Goal: Transaction & Acquisition: Subscribe to service/newsletter

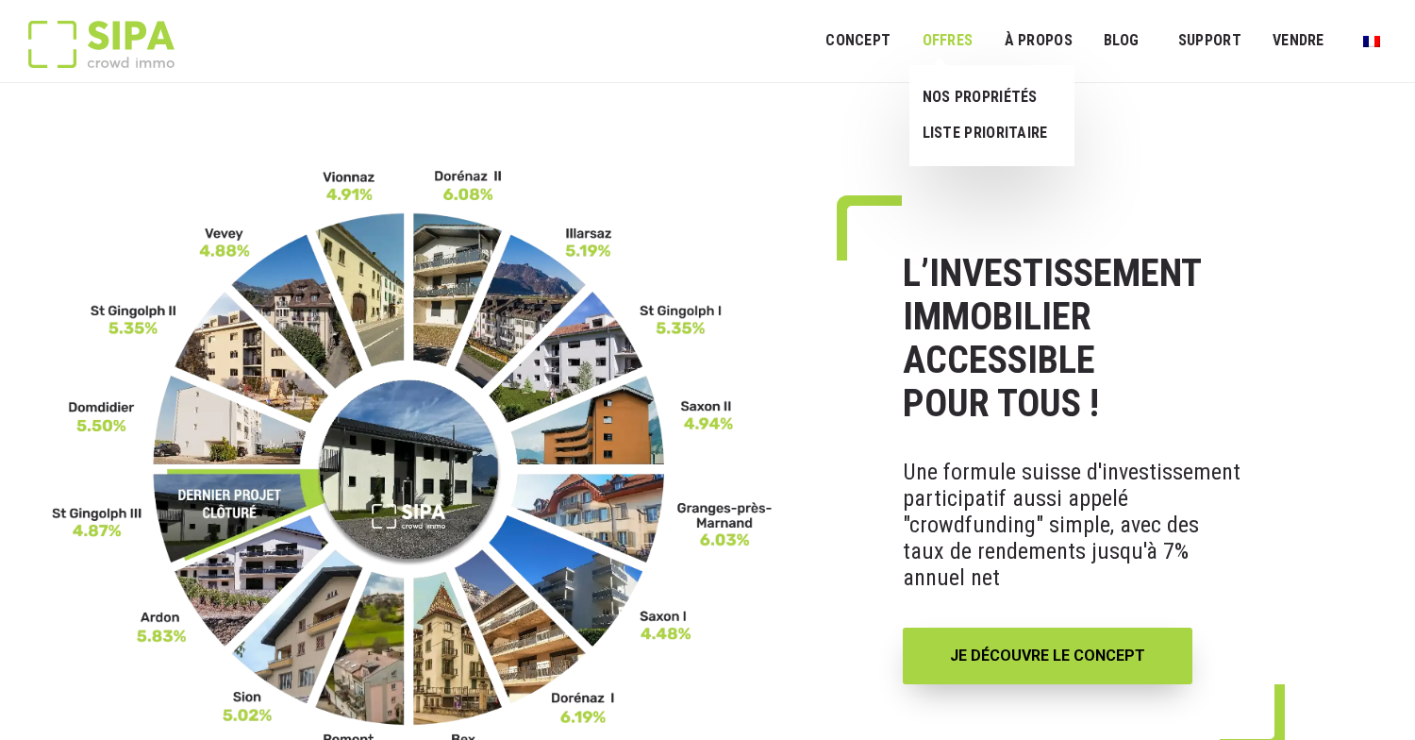
click at [960, 44] on link "OFFRES" at bounding box center [946, 41] width 75 height 42
click at [969, 134] on link "LISTE PRIORITAIRE" at bounding box center [984, 133] width 150 height 36
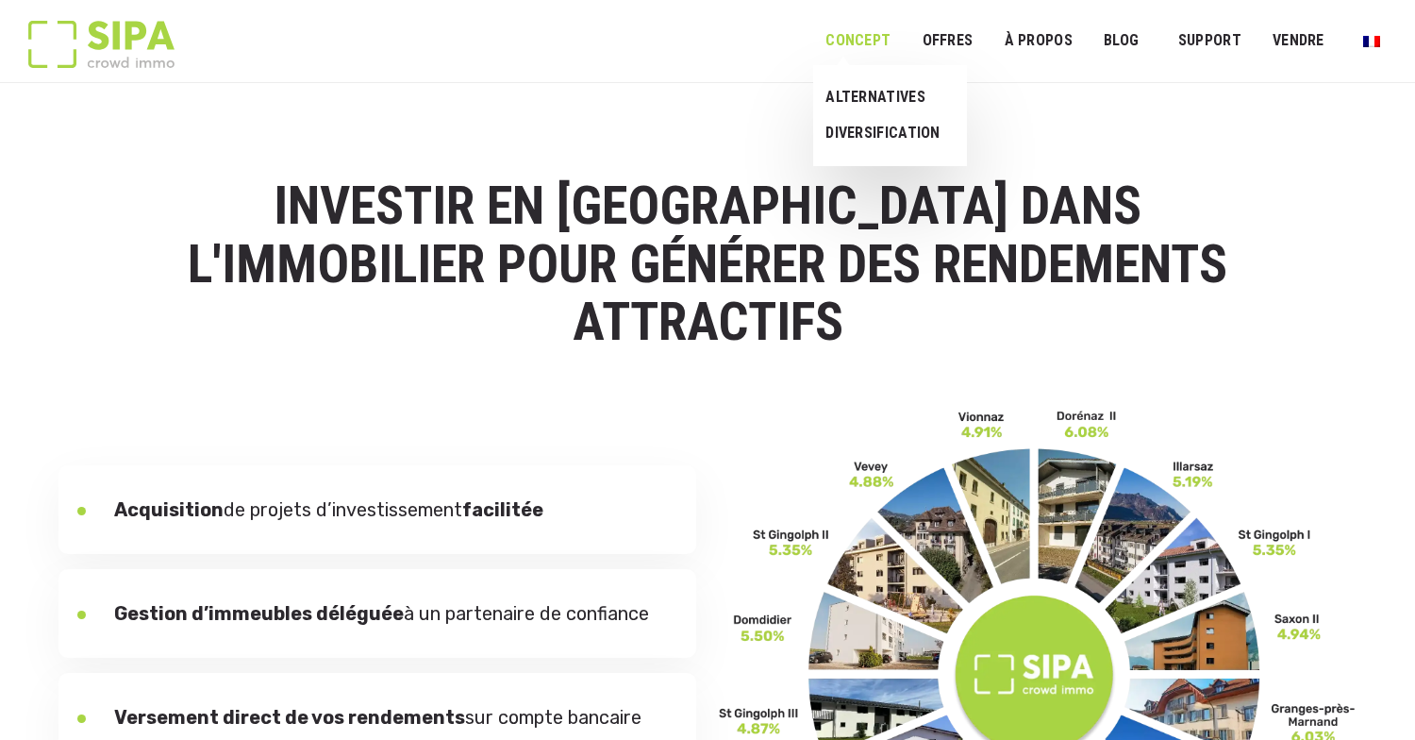
click at [878, 42] on link "Concept" at bounding box center [858, 41] width 90 height 42
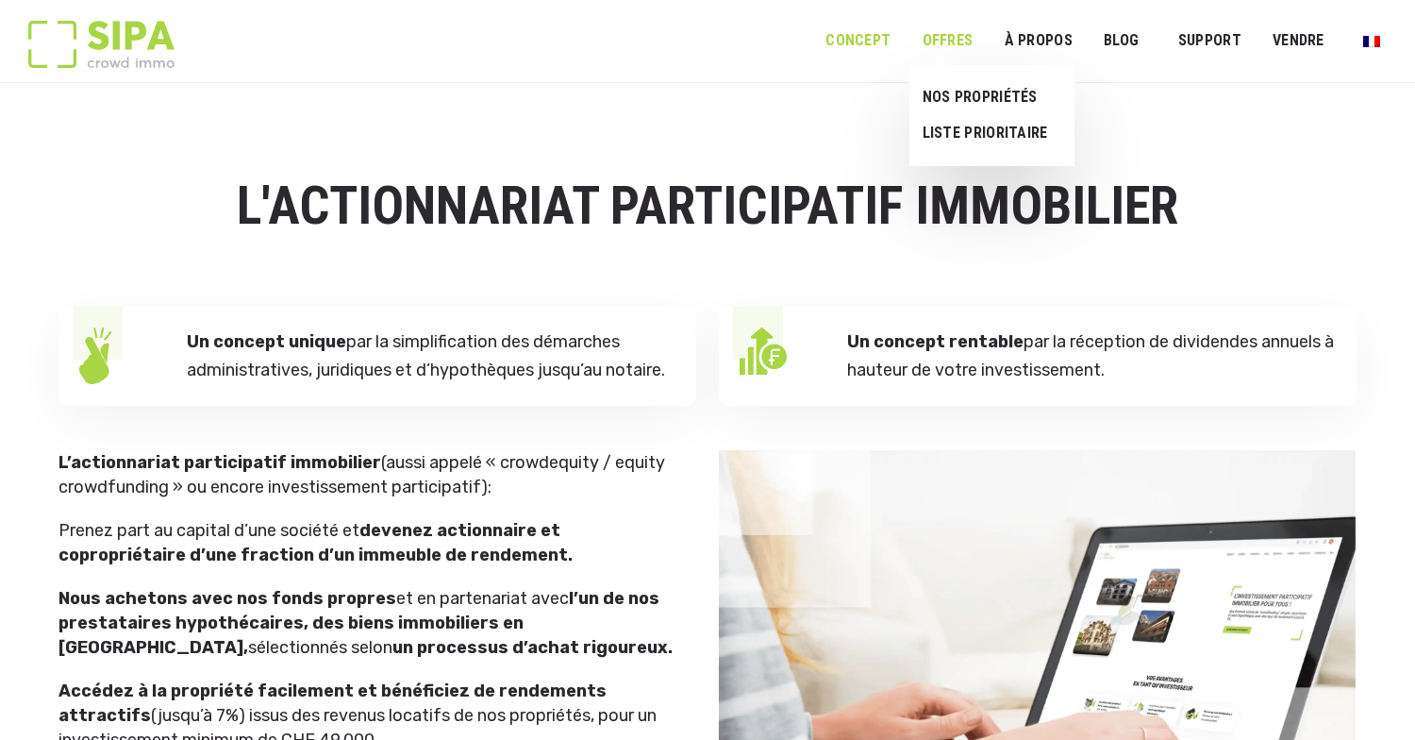
click at [951, 48] on link "OFFRES" at bounding box center [946, 41] width 75 height 42
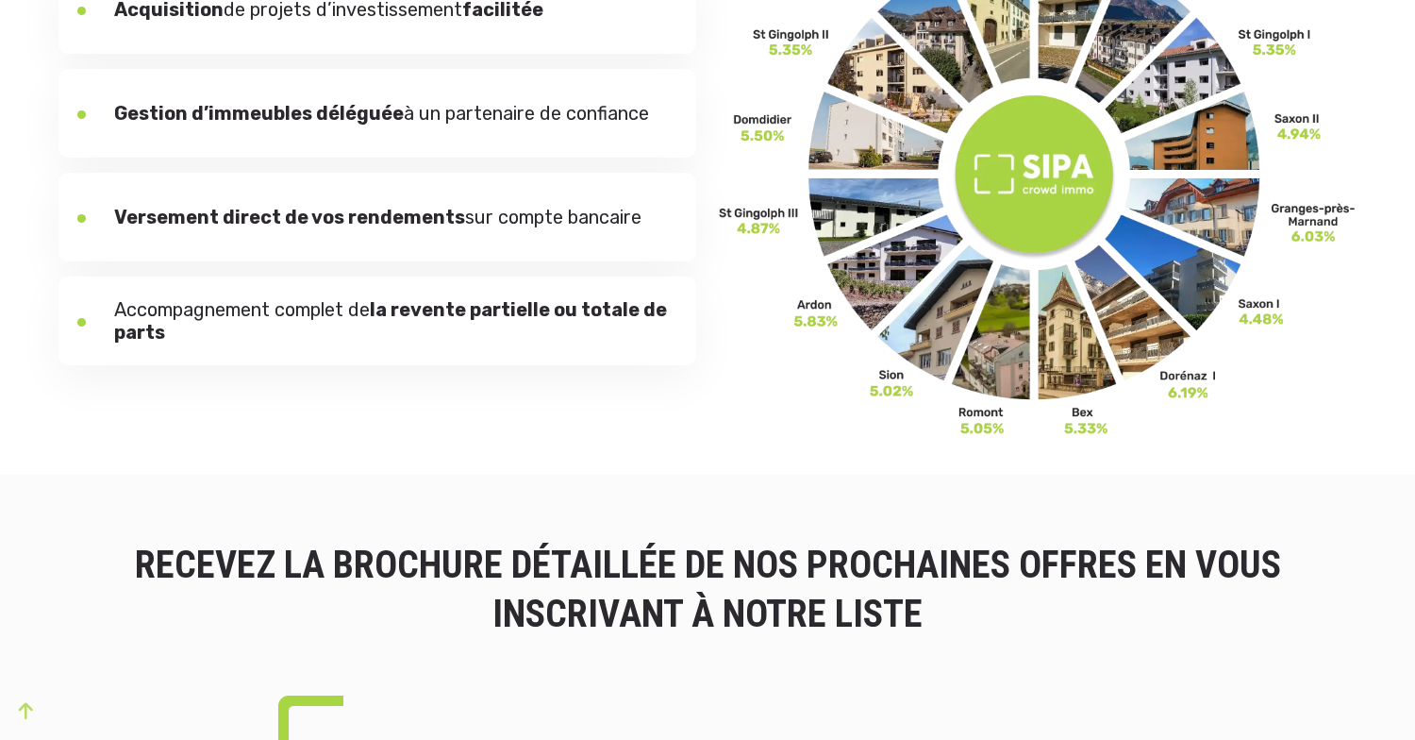
scroll to position [298, 0]
